Goal: Complete application form

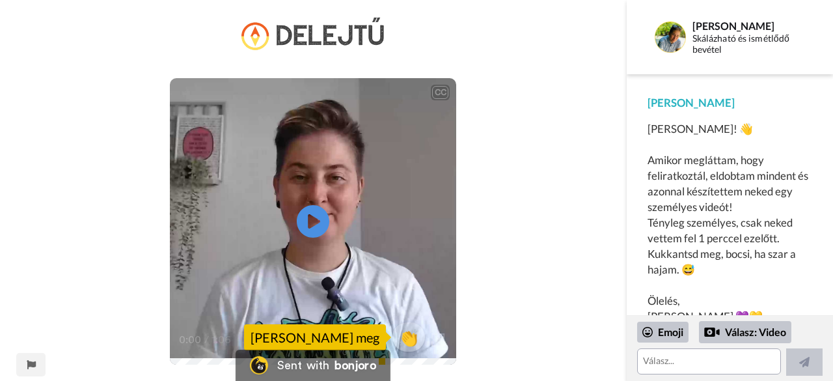
click at [307, 213] on icon at bounding box center [313, 221] width 33 height 33
click at [681, 359] on textarea at bounding box center [709, 361] width 144 height 26
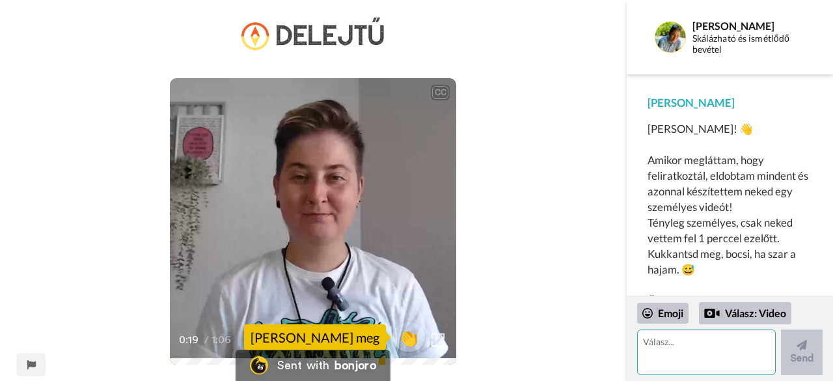
click at [681, 359] on textarea at bounding box center [706, 352] width 139 height 46
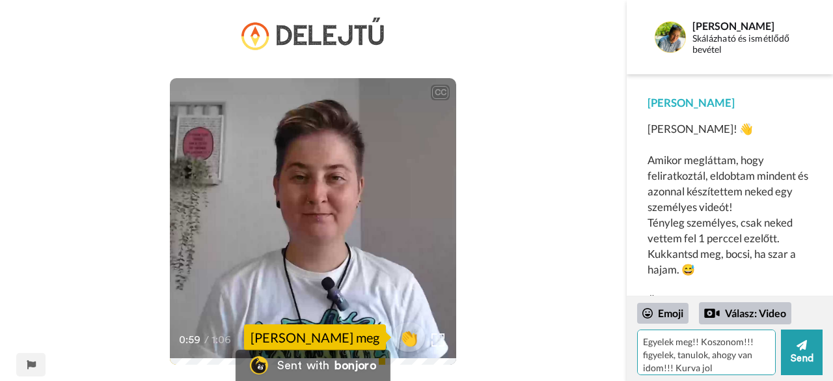
scroll to position [12, 0]
type textarea "Egyelek meg!! Koszonom!!! figyelek, tanulok, ahogy van idom!!! Kurva jol nyomod…"
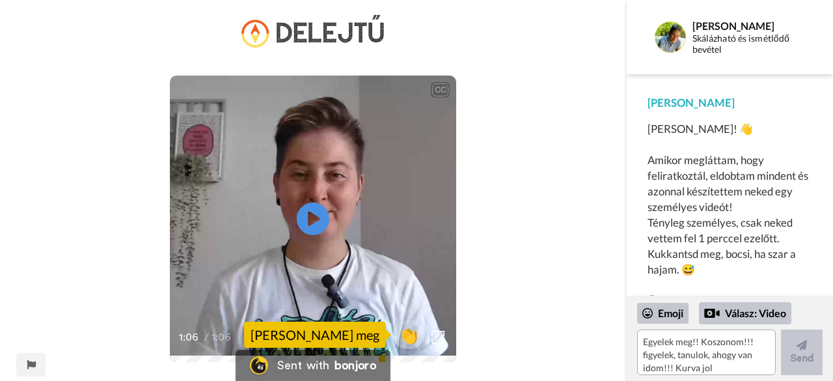
scroll to position [3, 0]
click at [670, 321] on div "Emoji" at bounding box center [662, 313] width 51 height 21
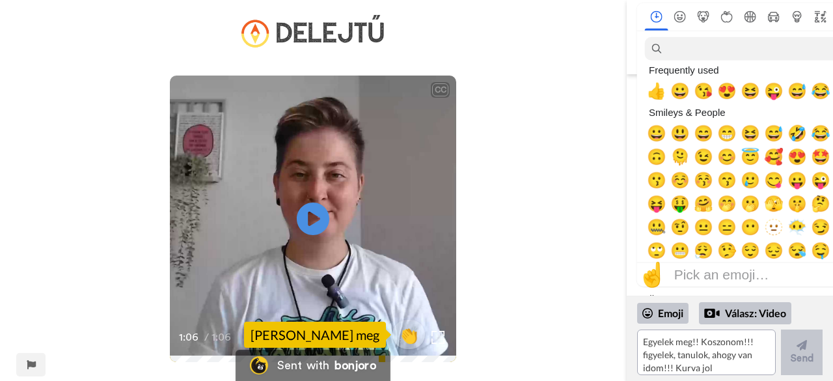
click at [521, 213] on div "CC Play/Pause 1:06 / 1:06 👏 Köszönd meg" at bounding box center [313, 198] width 627 height 368
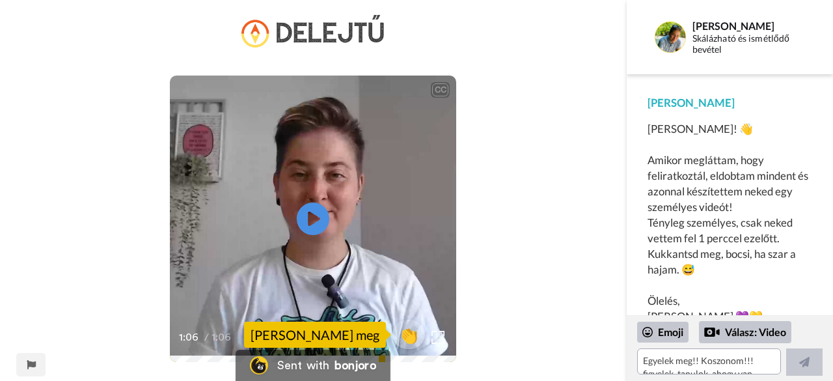
scroll to position [108, 0]
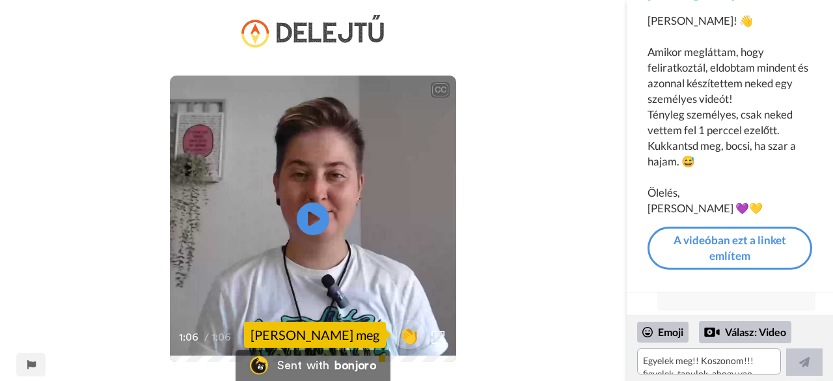
click at [720, 299] on div "Berni Egyelek meg!! Koszonom!!! figyelek, tanulok, ahogy van idom!!! Kurva jol …" at bounding box center [736, 253] width 158 height 114
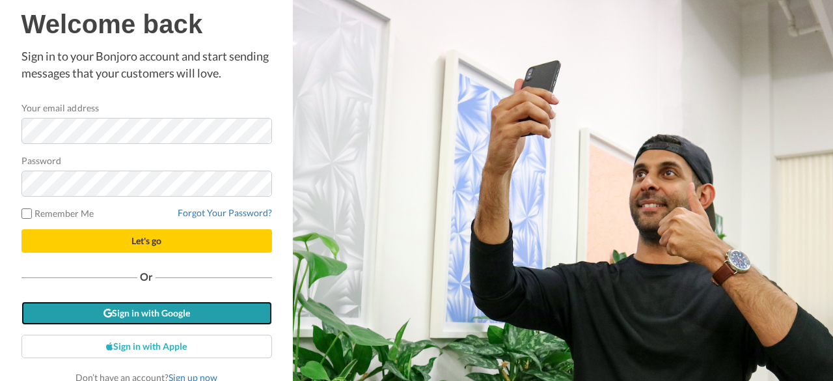
click at [151, 318] on link "Sign in with Google" at bounding box center [146, 312] width 251 height 23
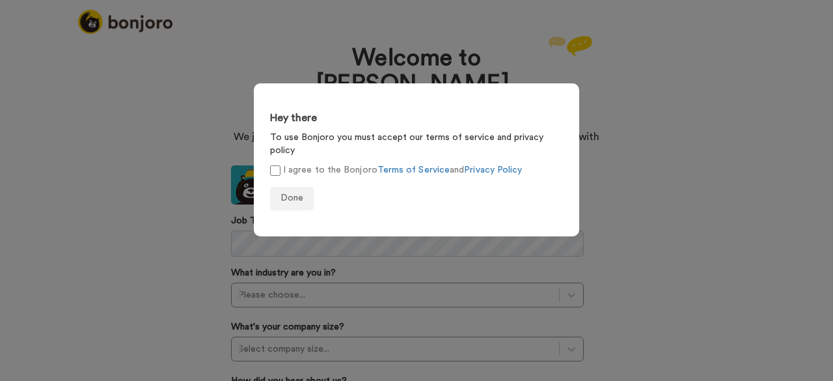
click at [279, 163] on label "I agree to the Bonjoro Terms of Service and Privacy Policy" at bounding box center [396, 170] width 252 height 14
click at [774, 110] on div "Hey there To use Bonjoro you must accept our terms of service and privacy polic…" at bounding box center [416, 190] width 833 height 381
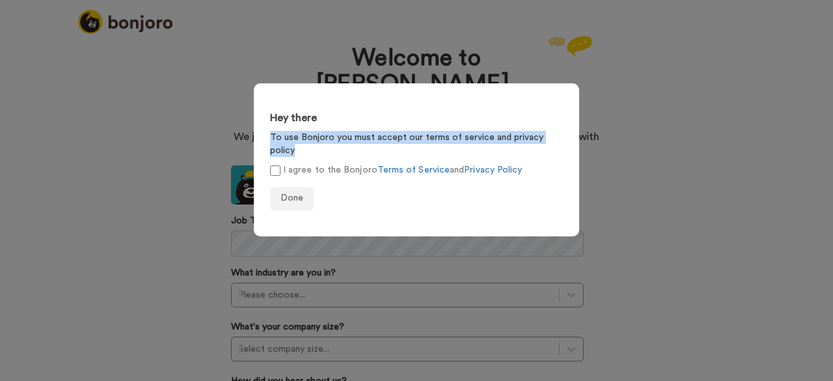
drag, startPoint x: 830, startPoint y: 119, endPoint x: 830, endPoint y: 142, distance: 22.8
click at [830, 142] on div "Hey there To use Bonjoro you must accept our terms of service and privacy polic…" at bounding box center [416, 190] width 833 height 381
click at [282, 193] on span "Done" at bounding box center [291, 197] width 23 height 9
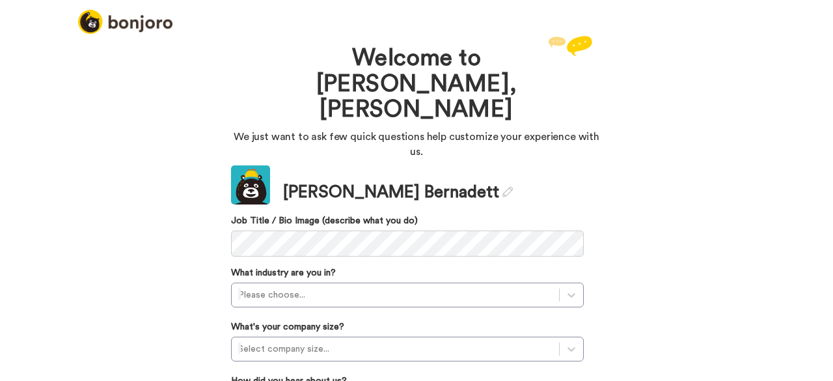
click at [502, 187] on icon at bounding box center [507, 192] width 10 height 10
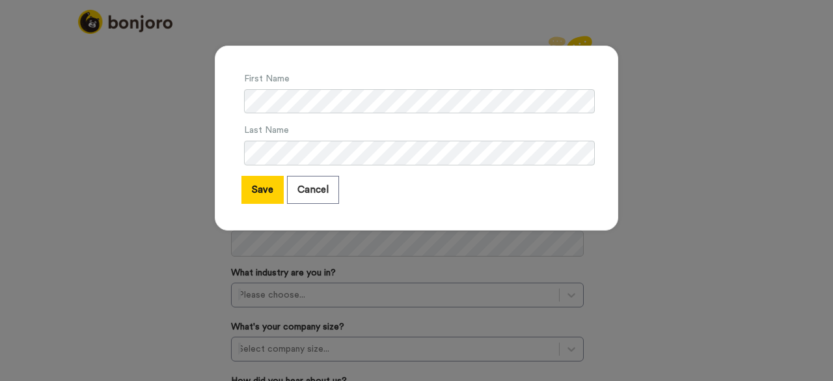
click at [164, 65] on div "First Name Last Name Save Cancel" at bounding box center [416, 190] width 833 height 381
click at [252, 189] on button "Save" at bounding box center [262, 190] width 42 height 28
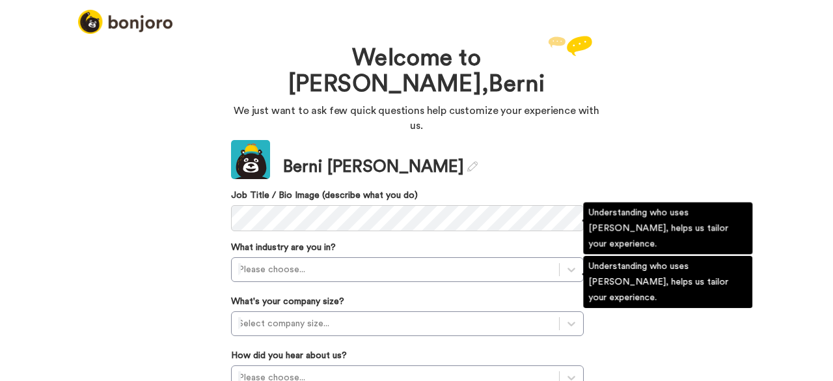
click at [307, 257] on div "Please choose..." at bounding box center [407, 269] width 353 height 25
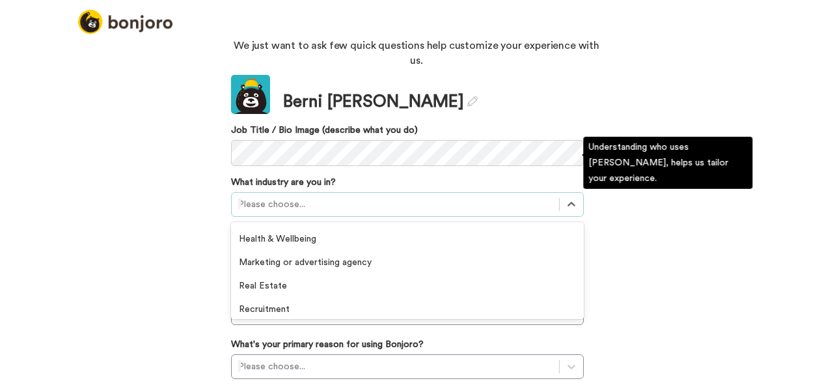
scroll to position [212, 0]
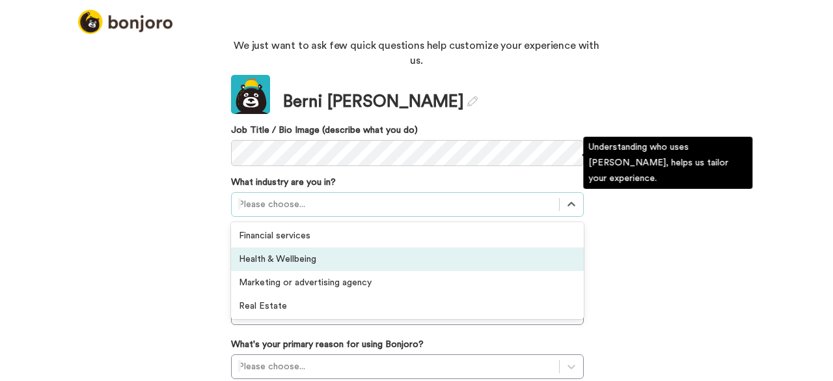
click at [528, 247] on div "Health & Wellbeing" at bounding box center [407, 258] width 353 height 23
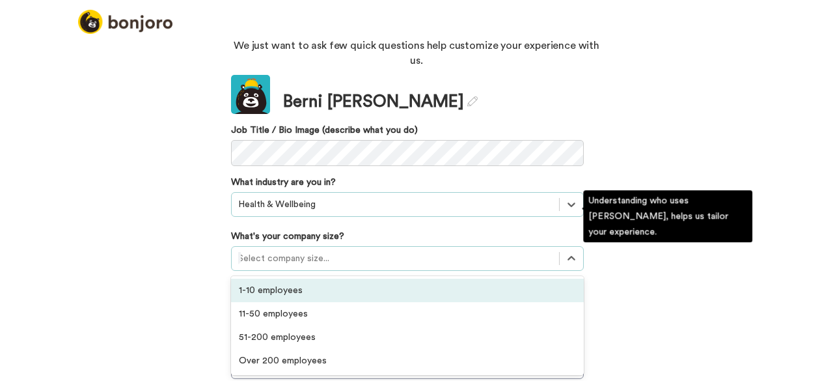
click at [467, 251] on div at bounding box center [395, 259] width 314 height 16
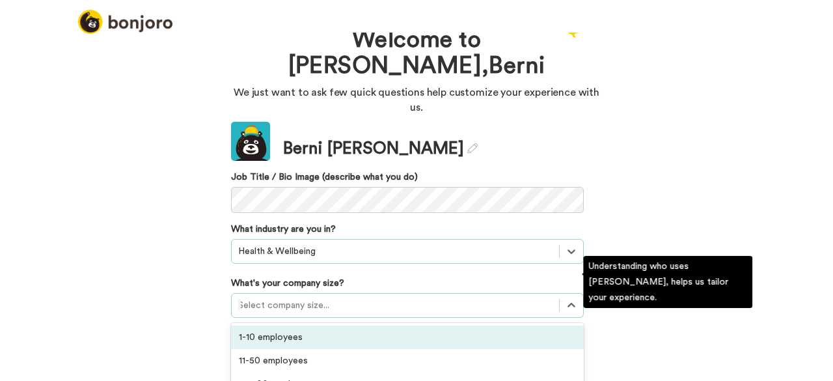
scroll to position [0, 0]
